Goal: Check status

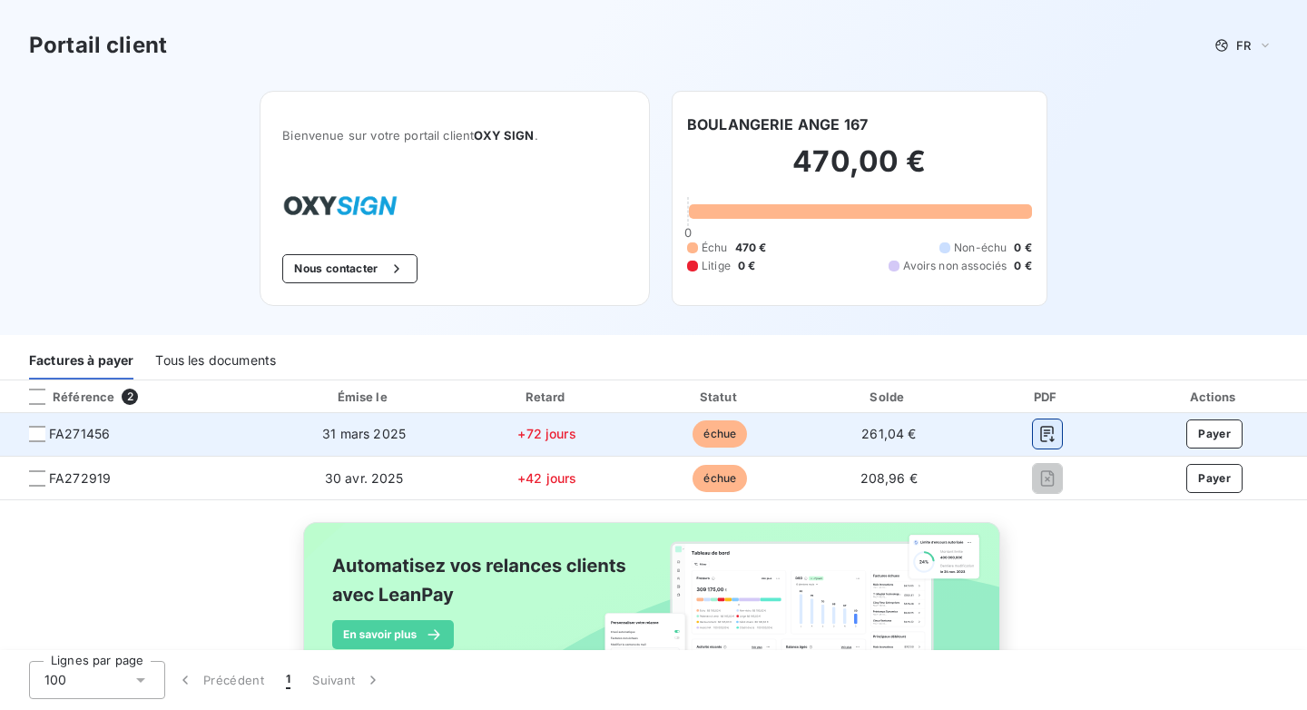
click at [1047, 433] on icon "button" at bounding box center [1047, 435] width 14 height 16
click at [1046, 422] on button "button" at bounding box center [1047, 433] width 29 height 29
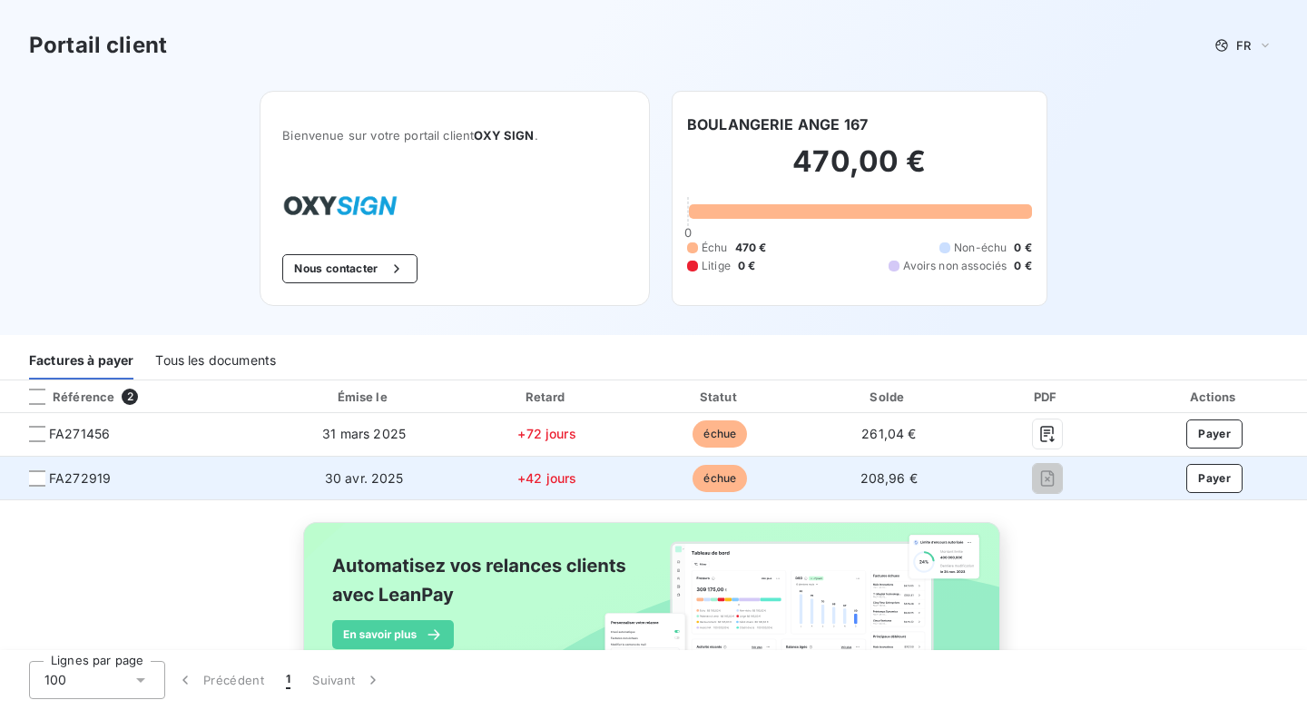
click at [45, 483] on span "FA272919" at bounding box center [135, 478] width 240 height 18
click at [40, 482] on div at bounding box center [37, 478] width 16 height 16
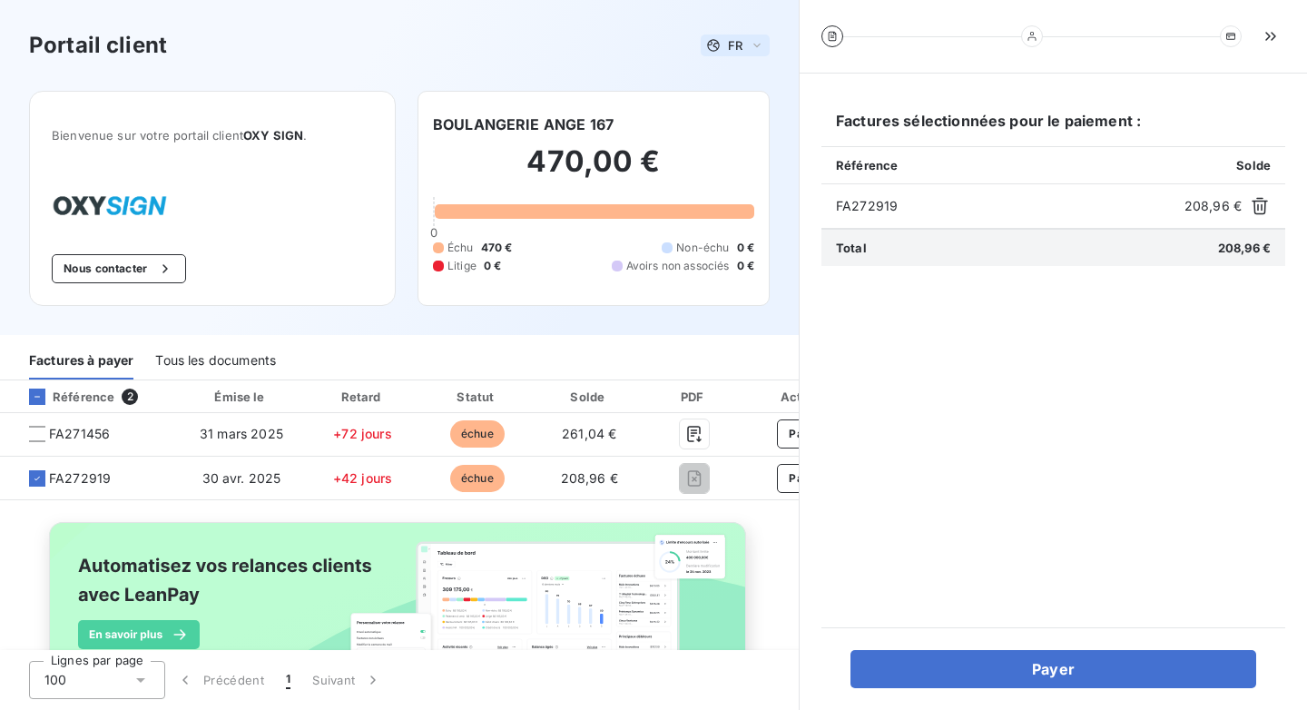
click at [722, 38] on div "FR" at bounding box center [724, 45] width 36 height 15
click at [528, 38] on div "Portail client FR Français Anglais" at bounding box center [399, 45] width 740 height 33
click at [539, 40] on div "Portail client FR" at bounding box center [399, 45] width 740 height 33
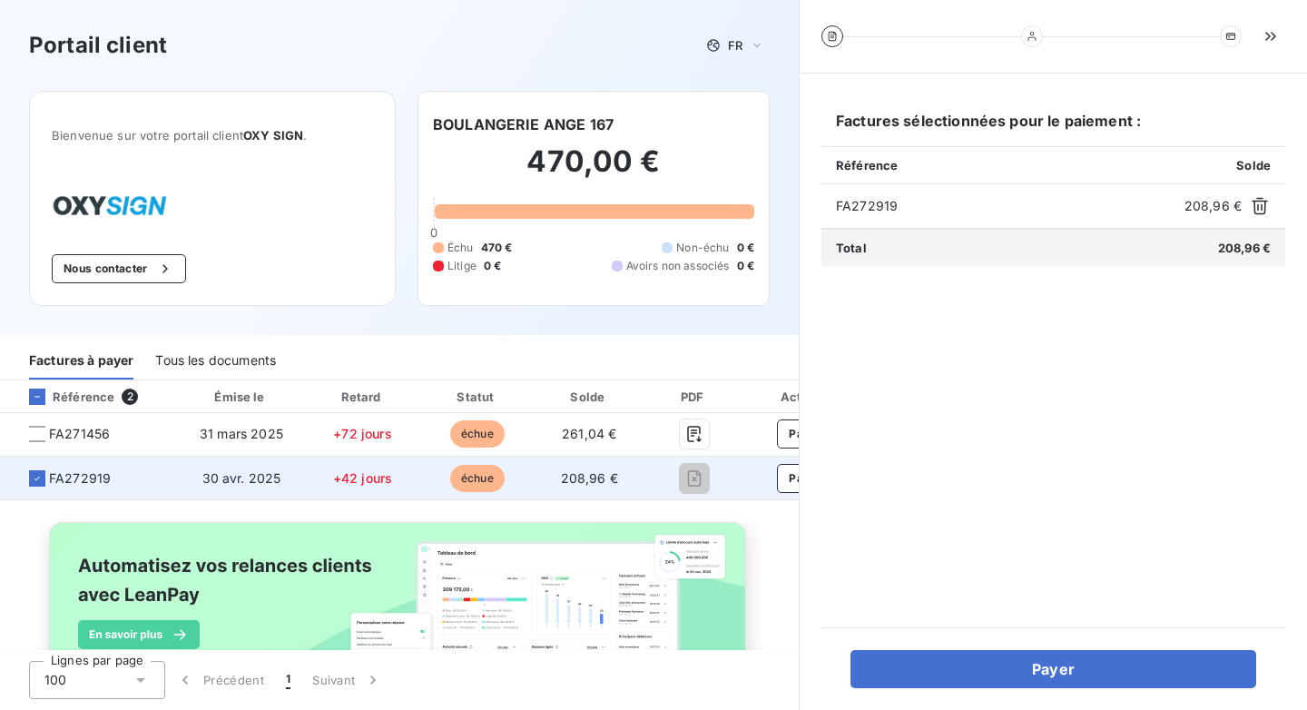
click at [40, 469] on span "FA272919" at bounding box center [89, 478] width 149 height 18
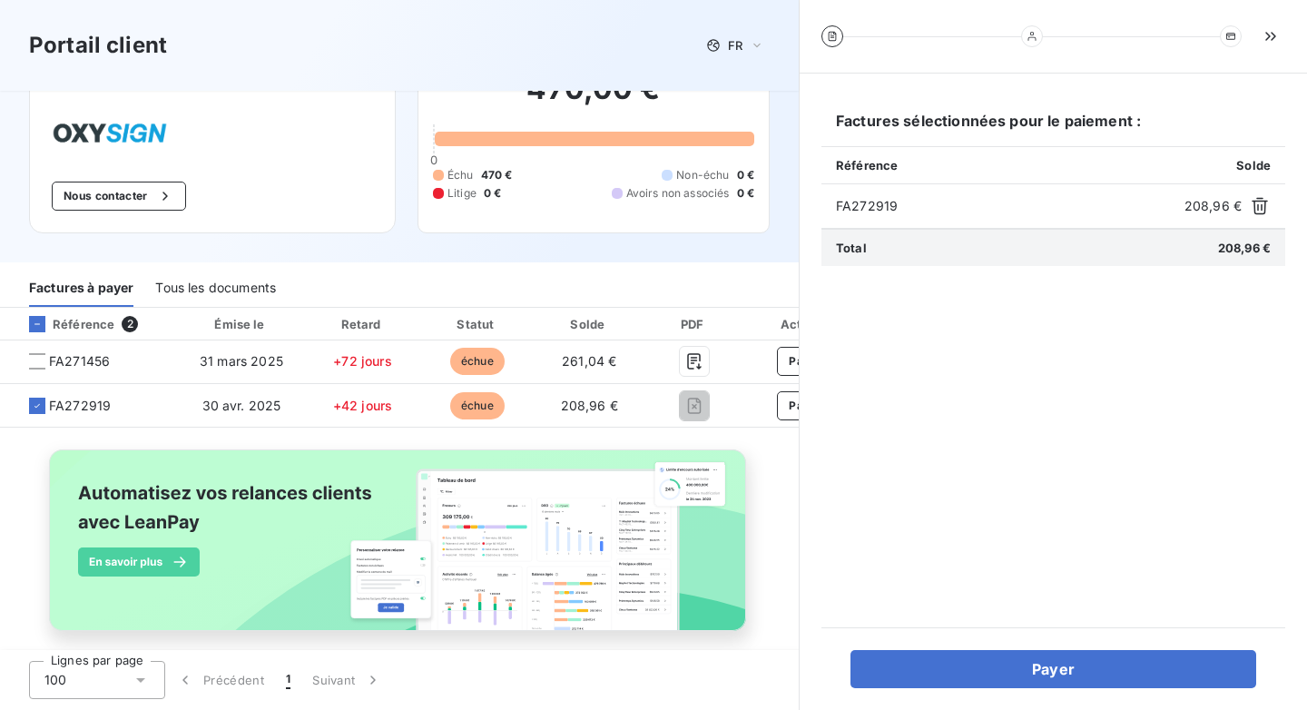
scroll to position [74, 0]
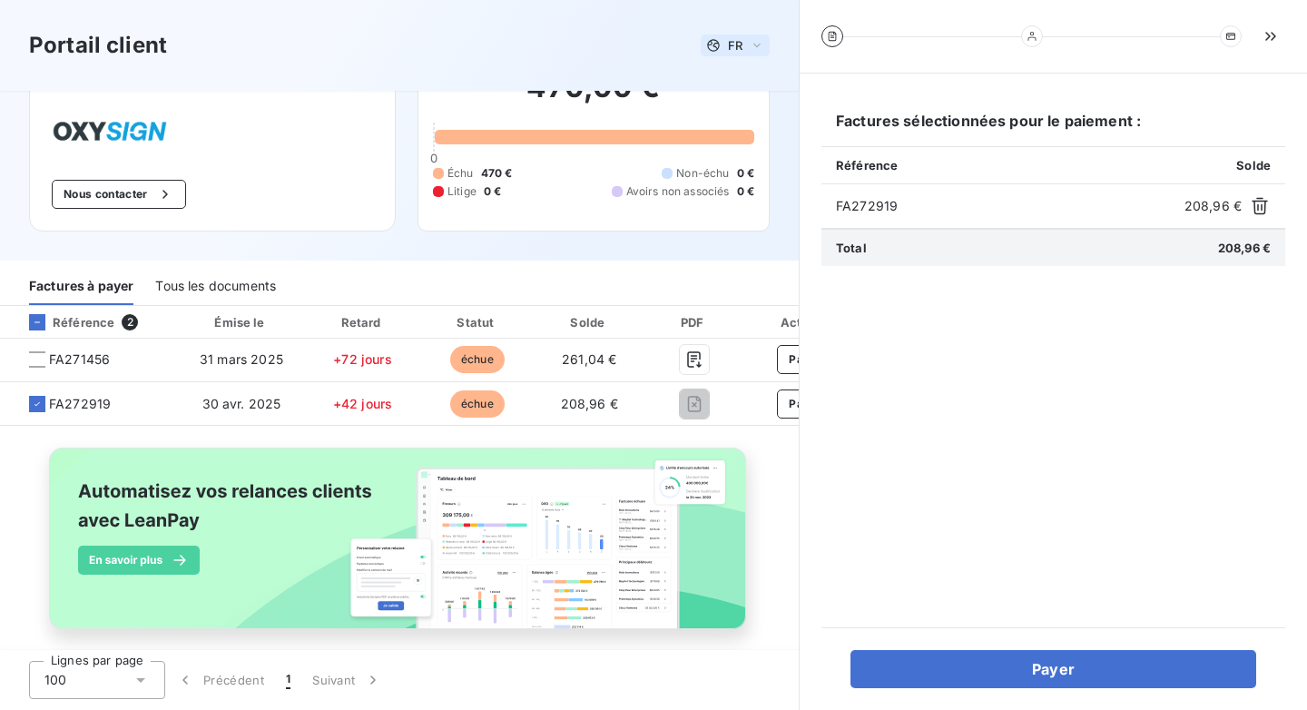
click at [758, 34] on div "FR" at bounding box center [735, 45] width 69 height 22
click at [571, 35] on div "Portail client FR" at bounding box center [399, 45] width 740 height 33
